Goal: Transaction & Acquisition: Purchase product/service

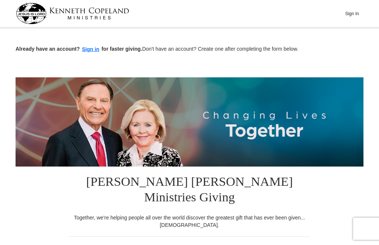
click at [89, 48] on button "Sign in" at bounding box center [91, 49] width 22 height 9
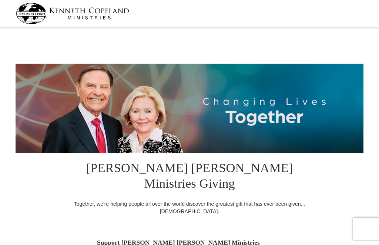
select select "SC"
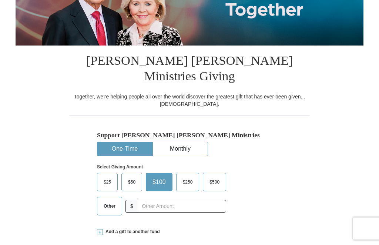
scroll to position [107, 0]
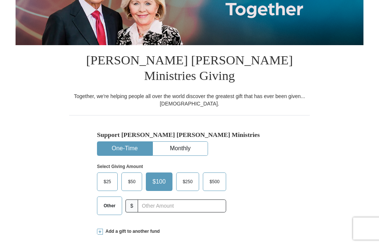
click at [134, 180] on span "$50" at bounding box center [131, 182] width 15 height 11
click at [0, 0] on input "$50" at bounding box center [0, 0] width 0 height 0
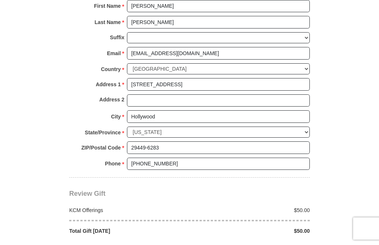
scroll to position [520, 0]
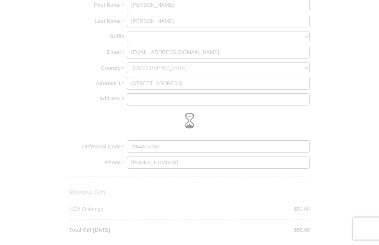
scroll to position [520, 0]
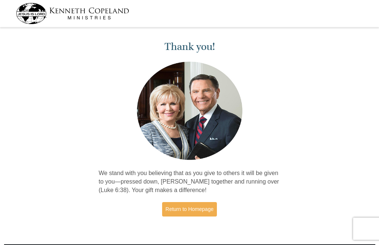
click at [193, 206] on link "Return to Homepage" at bounding box center [189, 209] width 55 height 14
